Goal: Find specific page/section: Find specific page/section

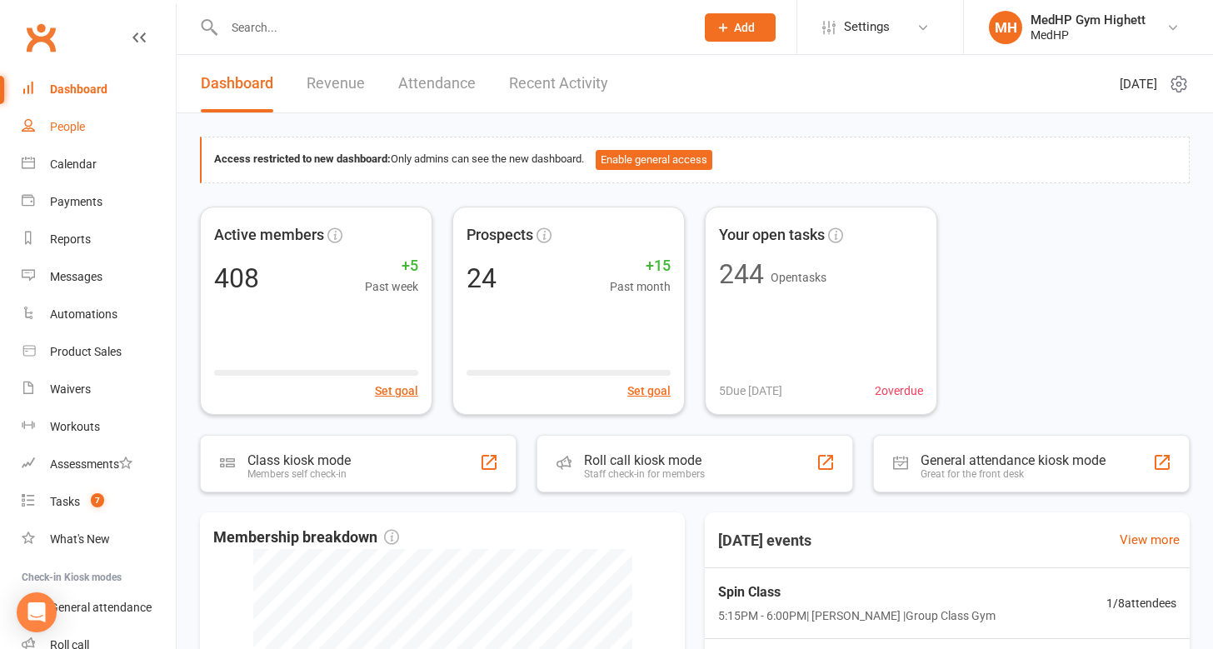
click at [62, 128] on div "People" at bounding box center [67, 126] width 35 height 13
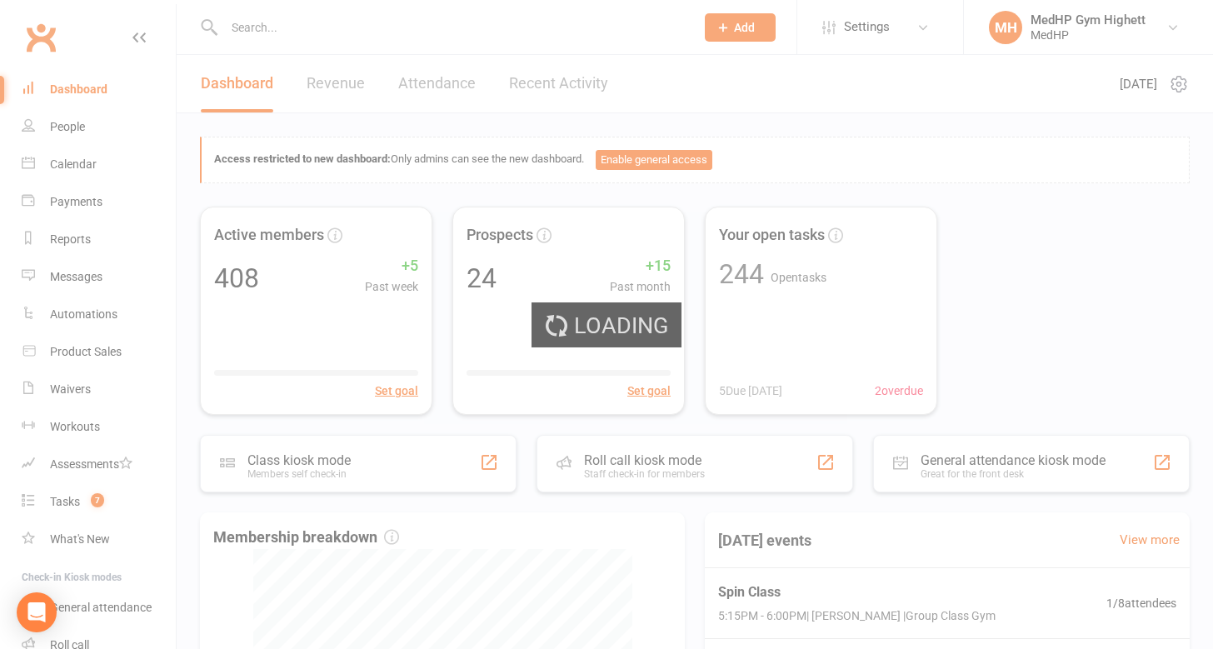
select select "100"
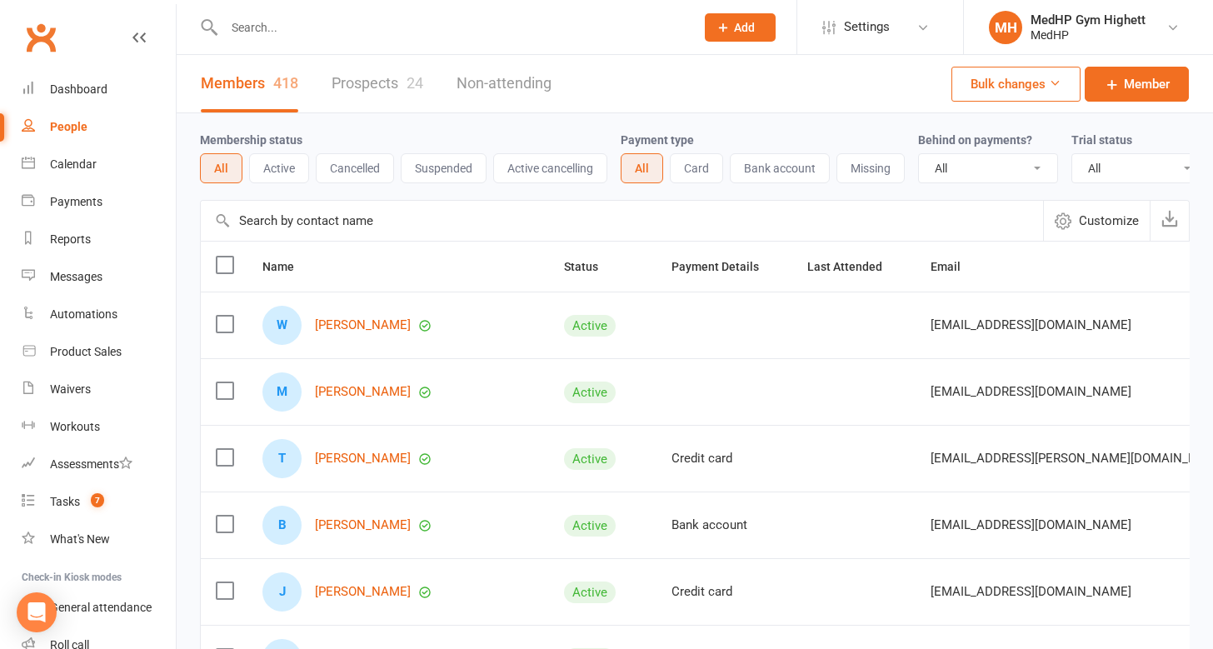
click at [274, 164] on button "Active" at bounding box center [279, 168] width 60 height 30
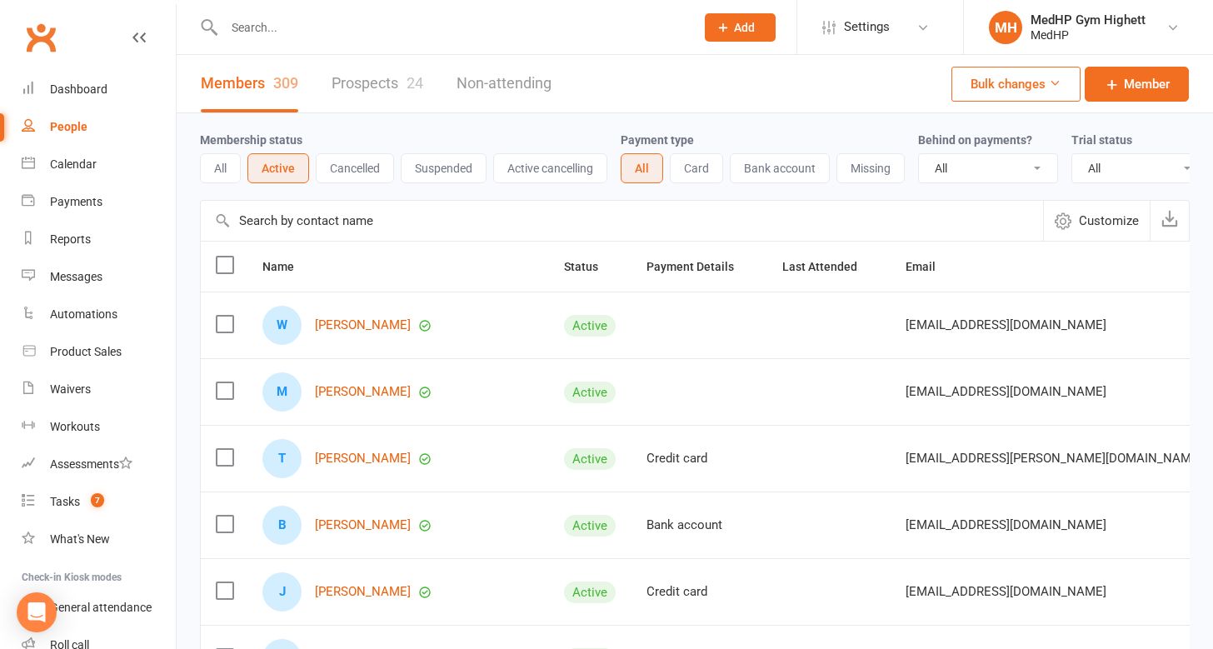
click at [445, 177] on button "Suspended" at bounding box center [444, 168] width 86 height 30
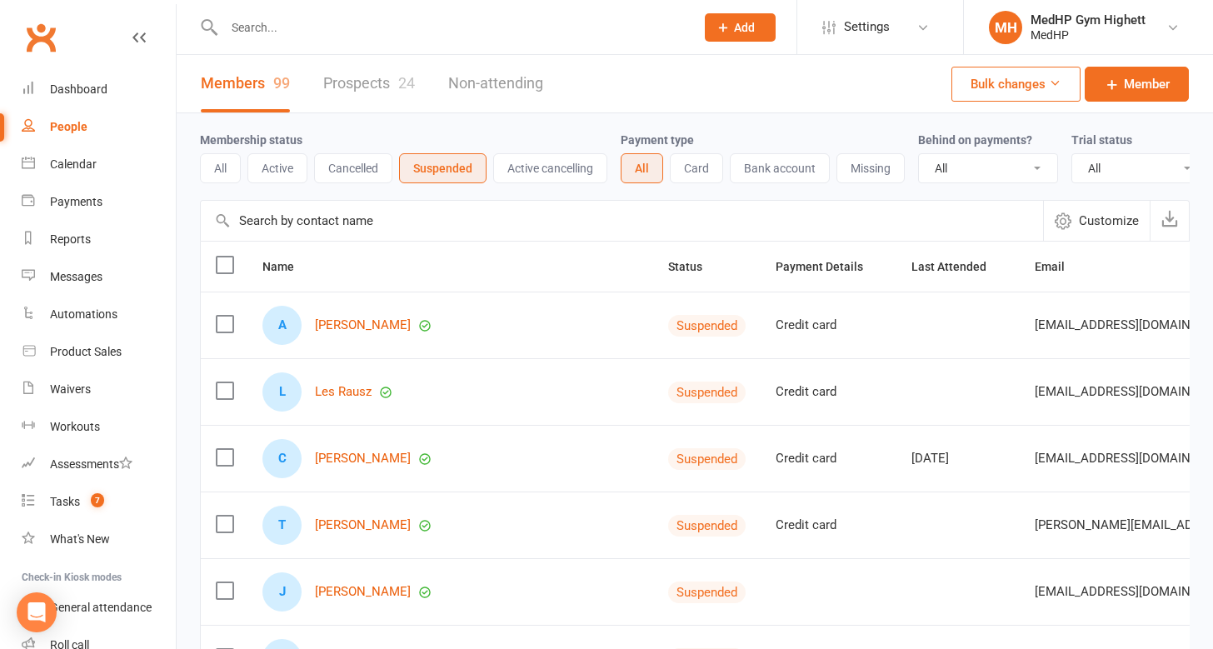
click at [350, 165] on button "Cancelled" at bounding box center [353, 168] width 78 height 30
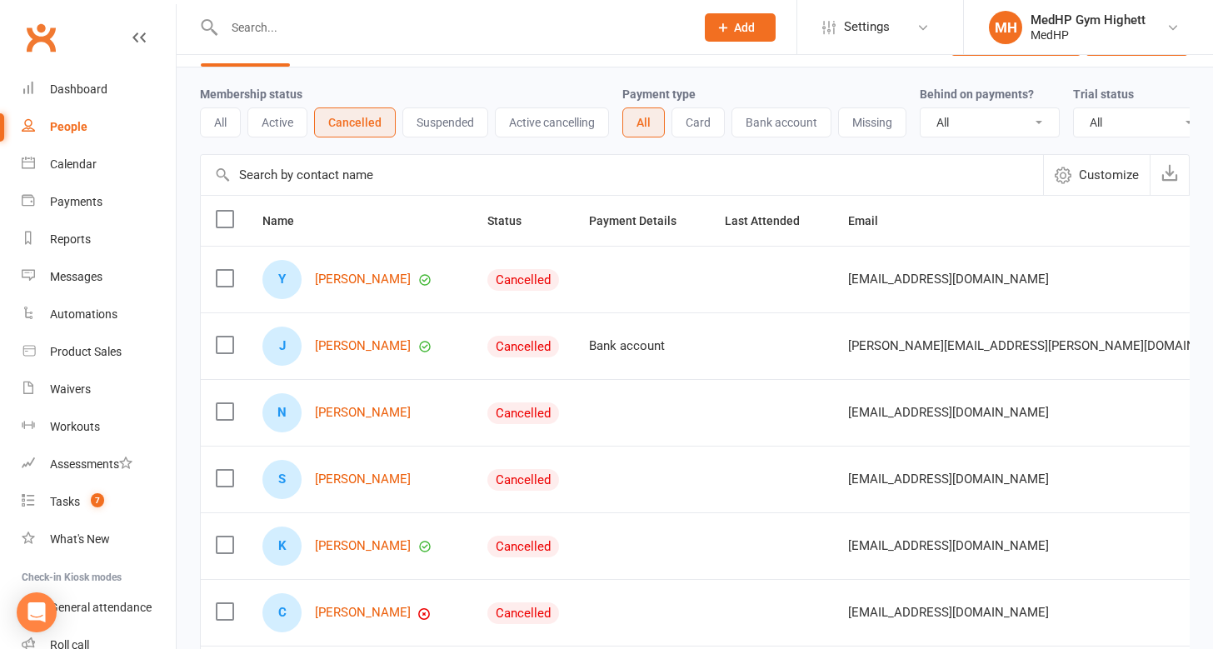
scroll to position [47, 0]
click at [269, 110] on button "Active" at bounding box center [277, 121] width 60 height 30
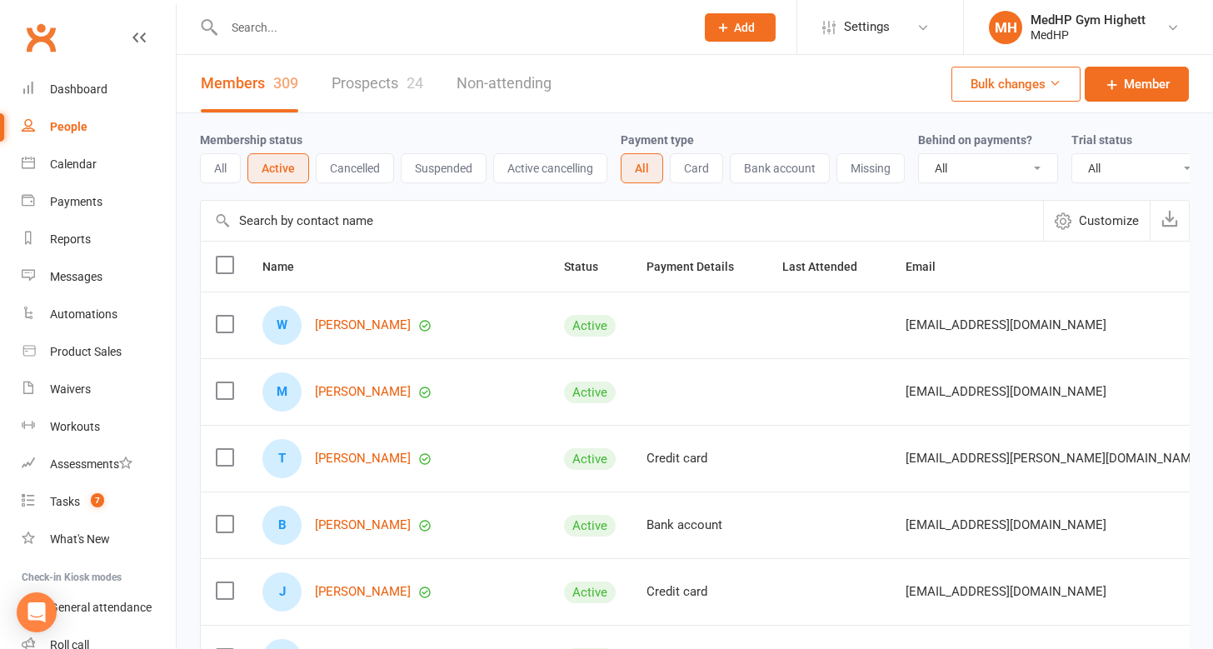
scroll to position [0, 0]
click at [221, 167] on button "All" at bounding box center [220, 168] width 41 height 30
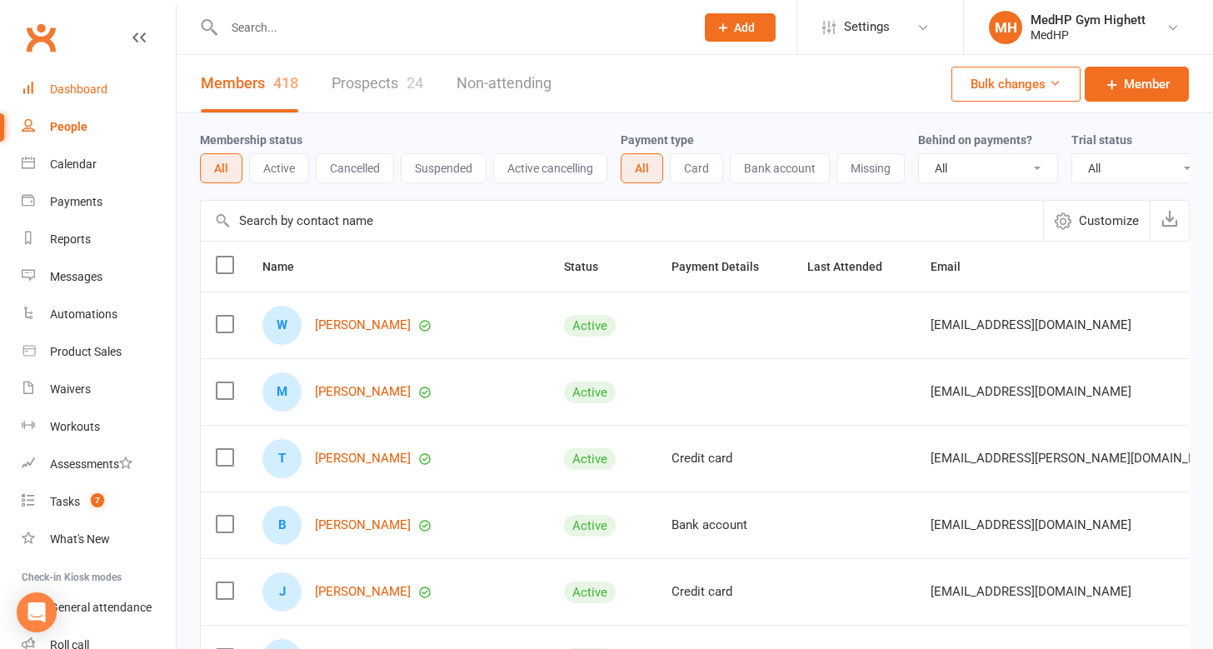
click at [79, 99] on link "Dashboard" at bounding box center [99, 89] width 154 height 37
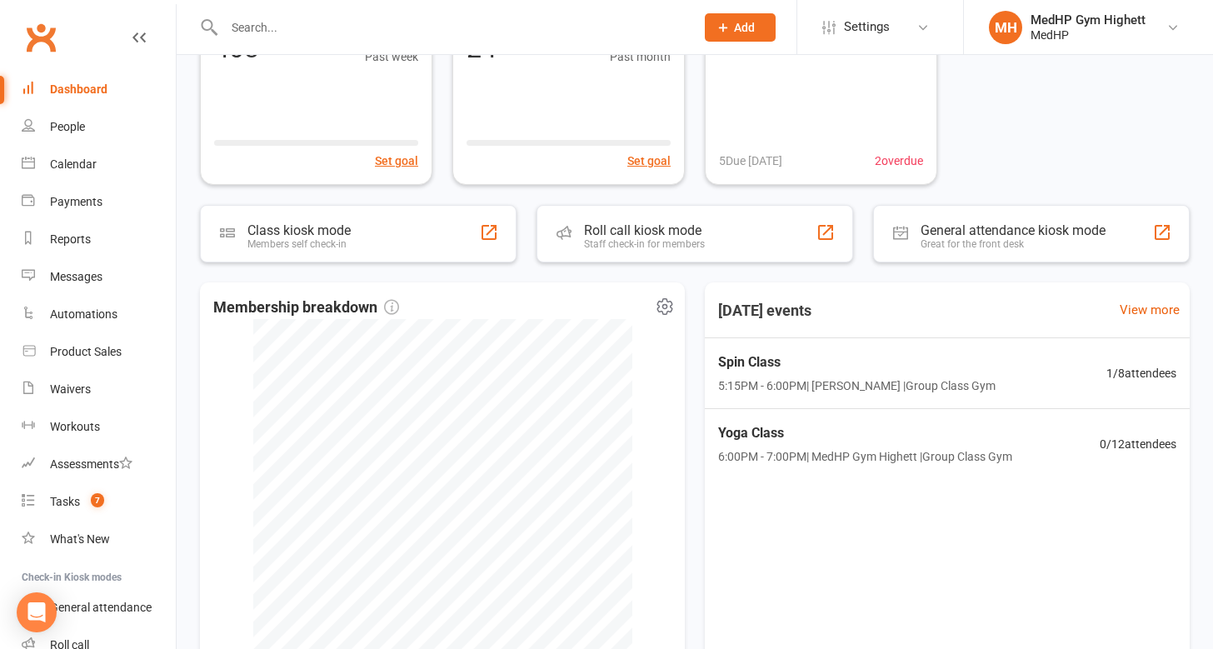
scroll to position [228, 0]
